Goal: Information Seeking & Learning: Learn about a topic

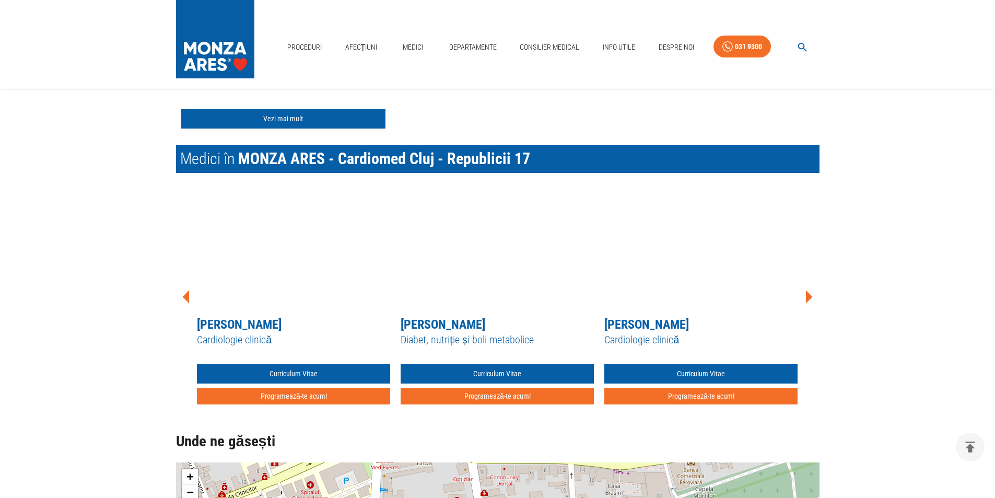
scroll to position [836, 0]
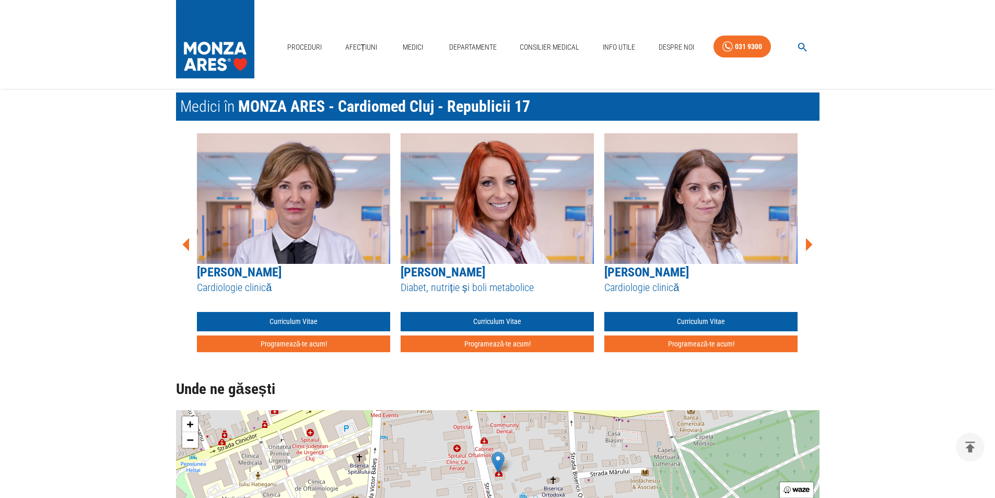
click at [806, 242] on icon at bounding box center [809, 244] width 7 height 13
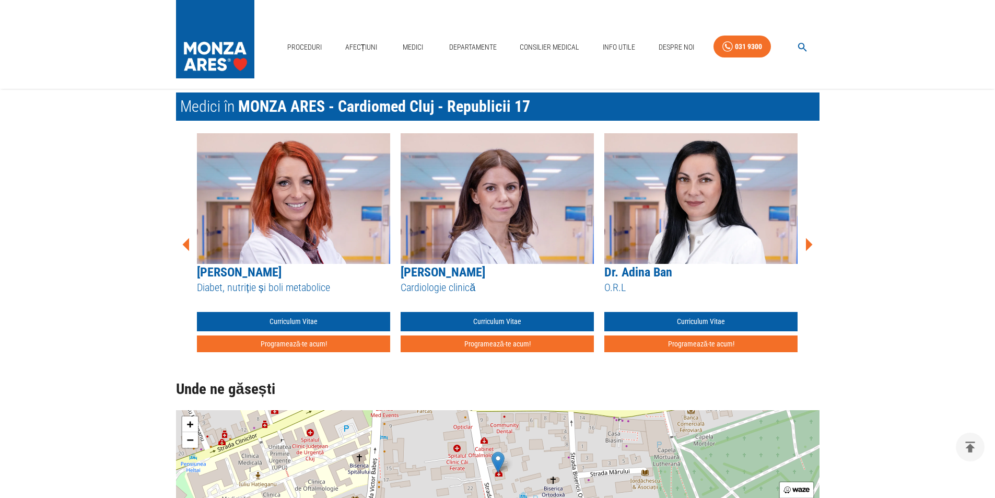
click at [806, 242] on icon at bounding box center [809, 244] width 7 height 13
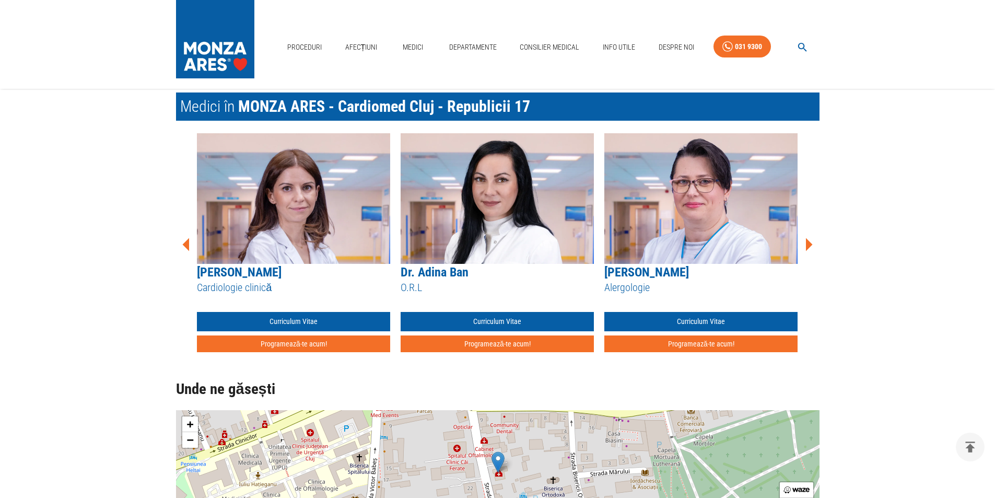
click at [806, 242] on icon at bounding box center [809, 244] width 7 height 13
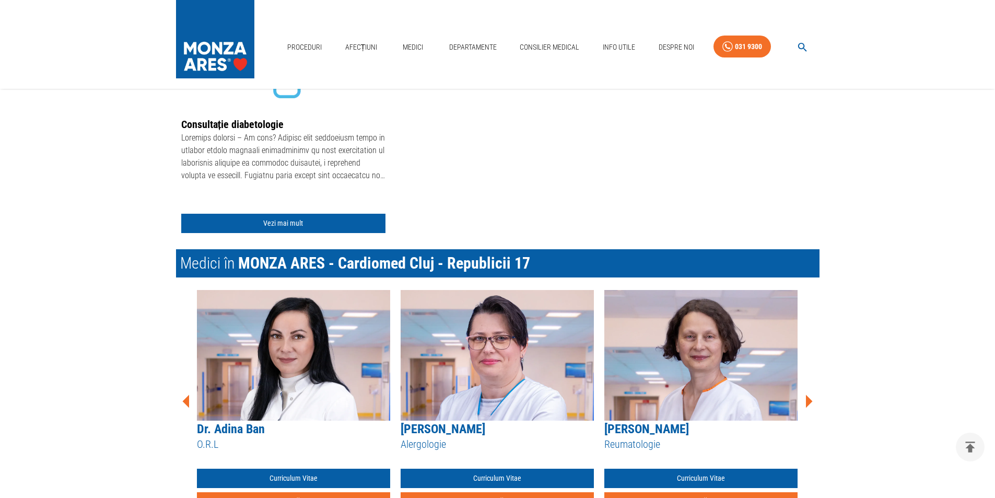
scroll to position [470, 0]
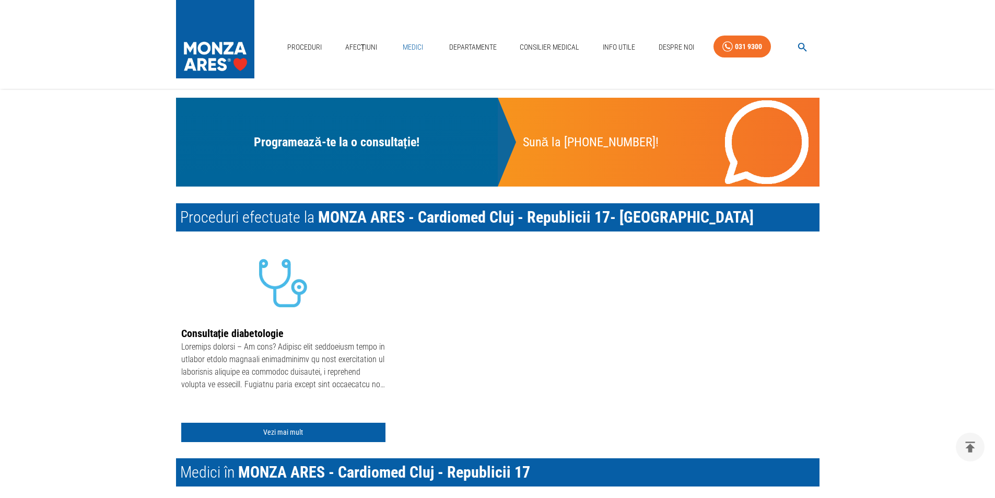
click at [413, 50] on link "Medici" at bounding box center [413, 47] width 33 height 21
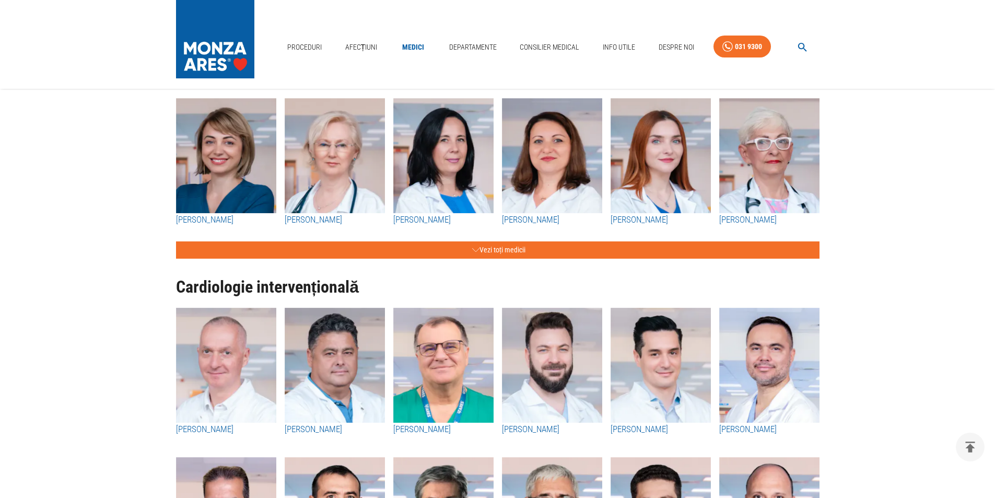
scroll to position [104, 0]
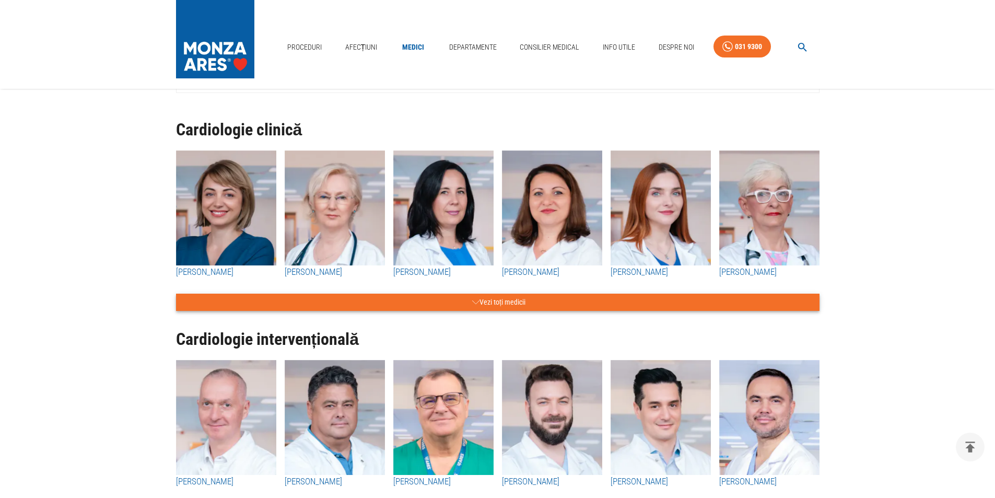
click at [519, 305] on button "Vezi toți medicii" at bounding box center [498, 302] width 644 height 17
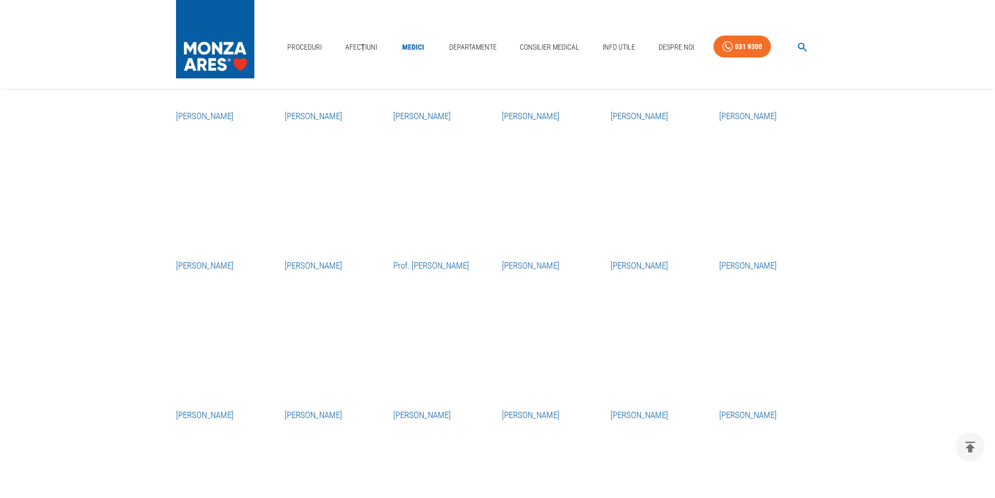
scroll to position [1254, 0]
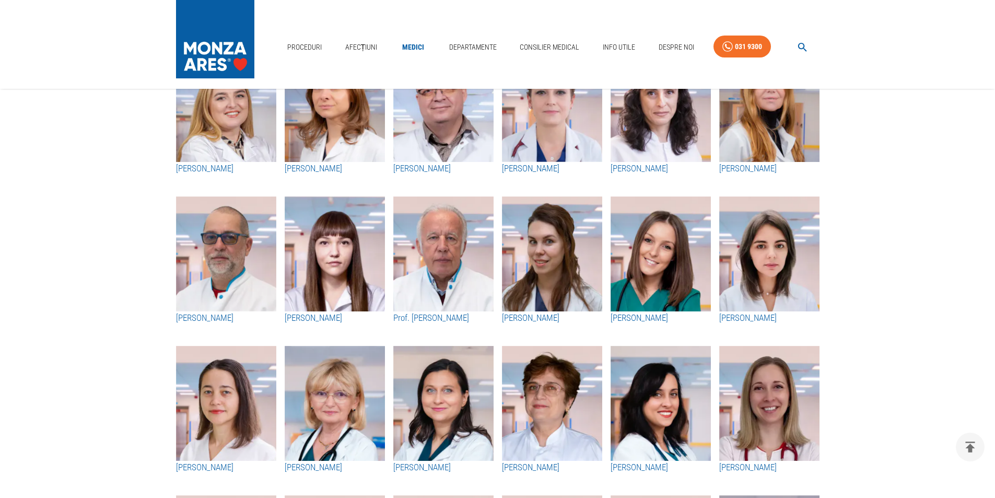
click at [447, 283] on img "button" at bounding box center [443, 253] width 100 height 115
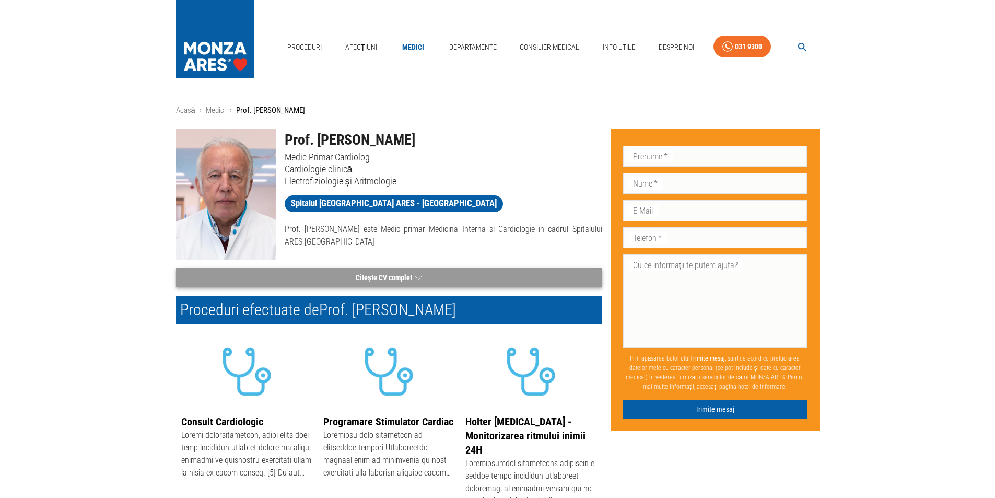
click at [418, 282] on icon "button" at bounding box center [418, 277] width 7 height 13
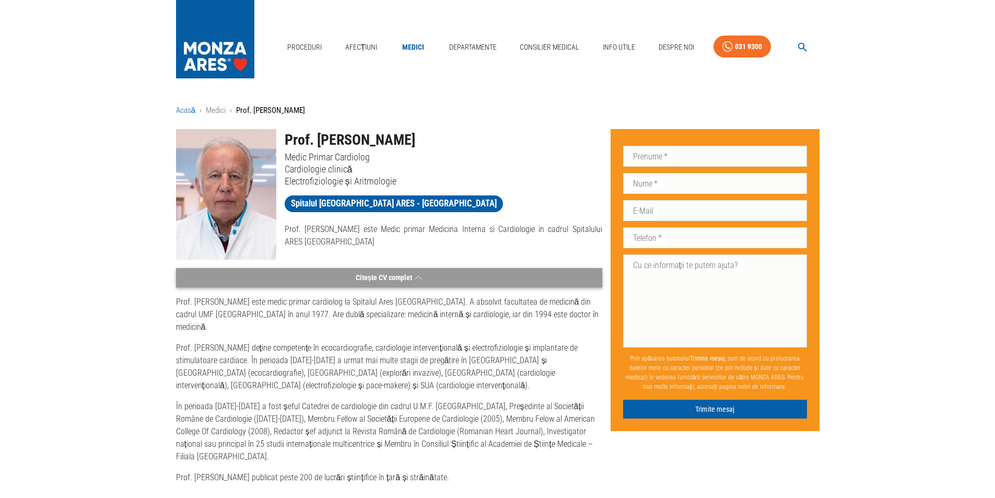
click at [189, 112] on link "Acasă" at bounding box center [185, 110] width 19 height 9
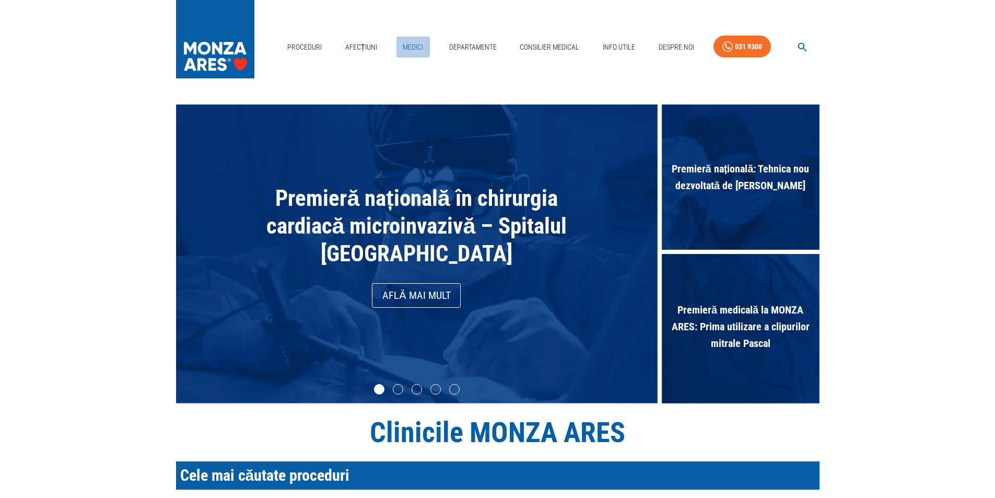
click at [412, 50] on link "Medici" at bounding box center [413, 47] width 33 height 21
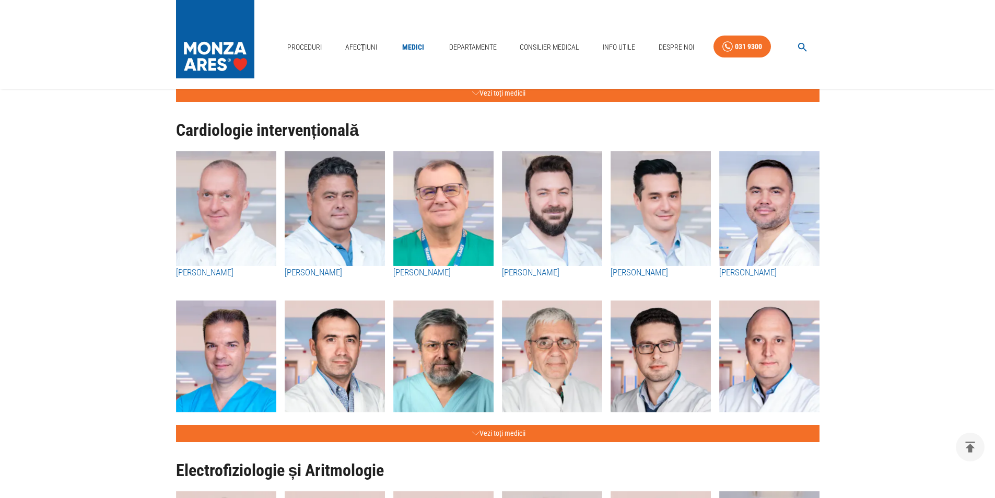
scroll to position [366, 0]
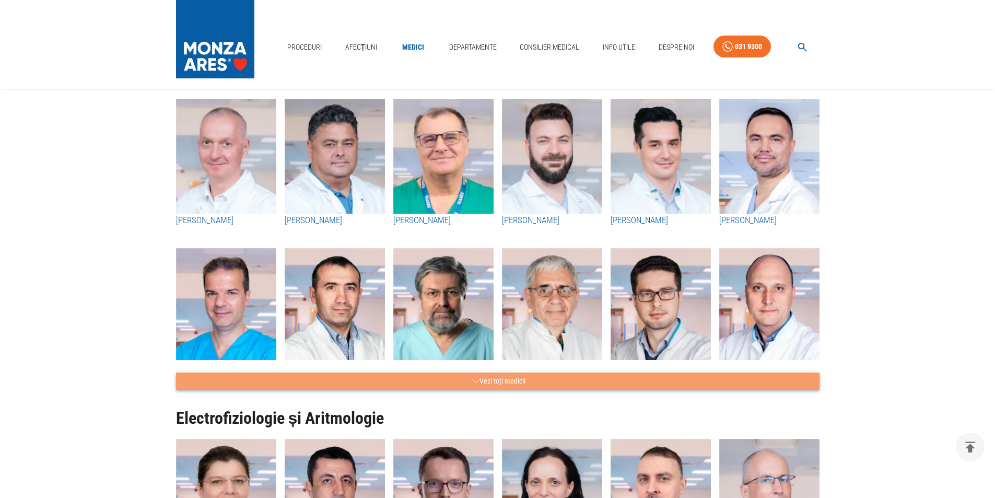
click at [502, 380] on button "Vezi toți medicii" at bounding box center [498, 381] width 644 height 17
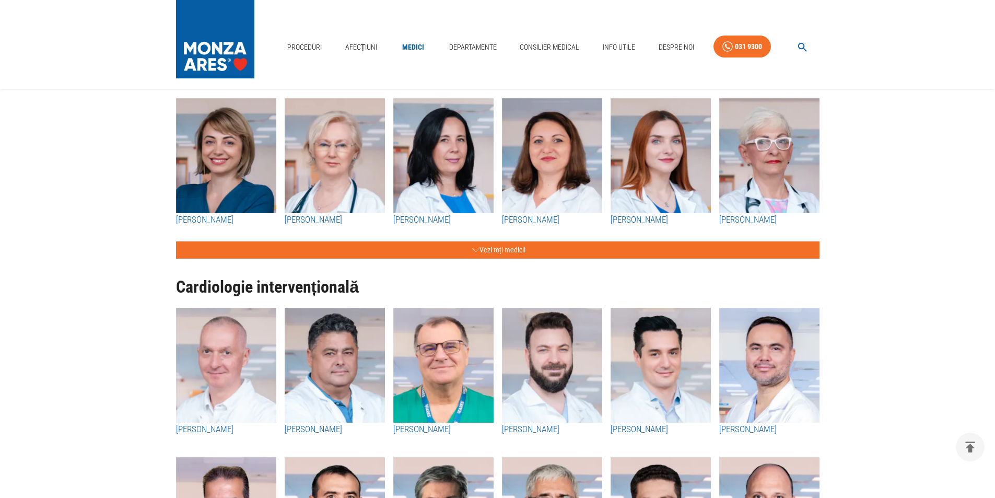
scroll to position [52, 0]
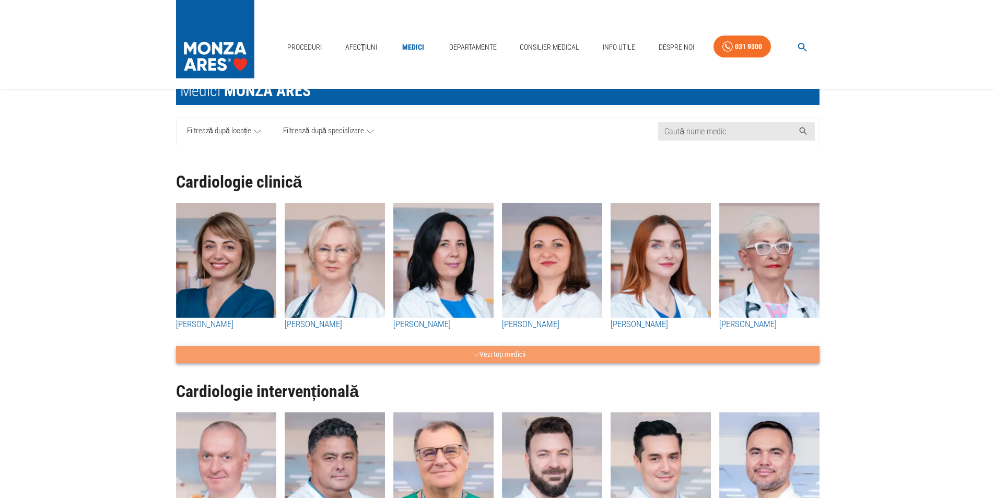
click at [517, 352] on button "Vezi toți medicii" at bounding box center [498, 354] width 644 height 17
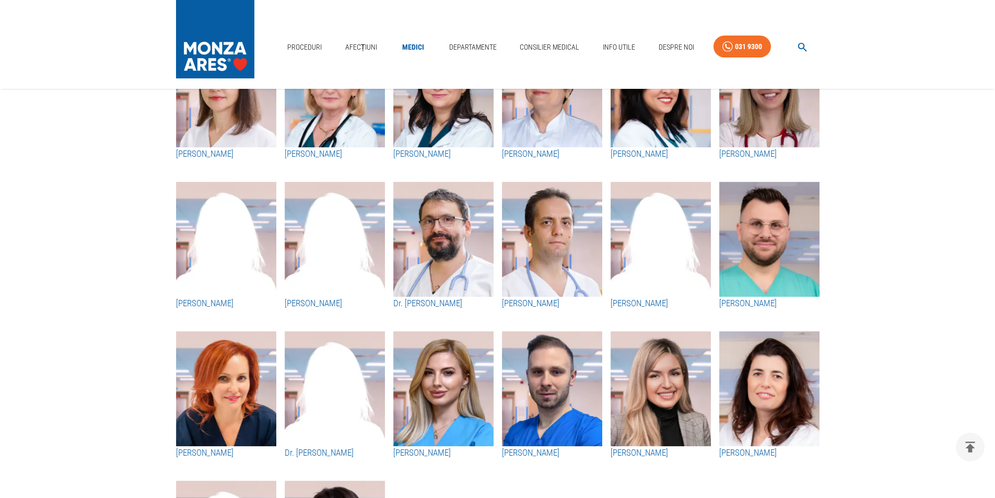
scroll to position [1358, 0]
